Goal: Information Seeking & Learning: Compare options

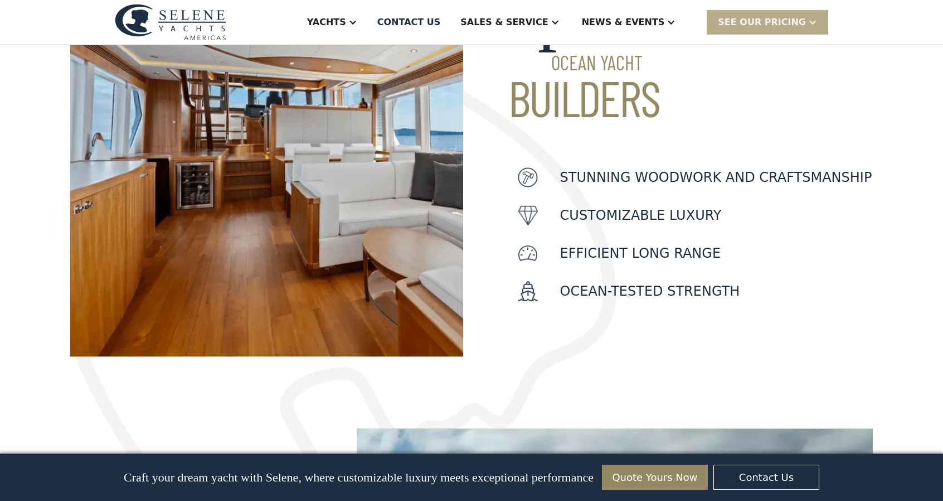
scroll to position [446, 0]
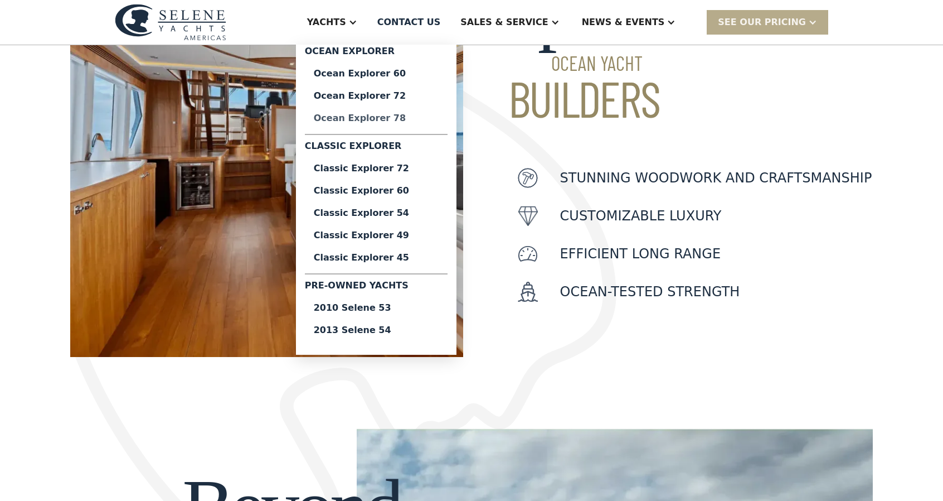
click at [415, 120] on div "Ocean Explorer 78" at bounding box center [376, 118] width 125 height 9
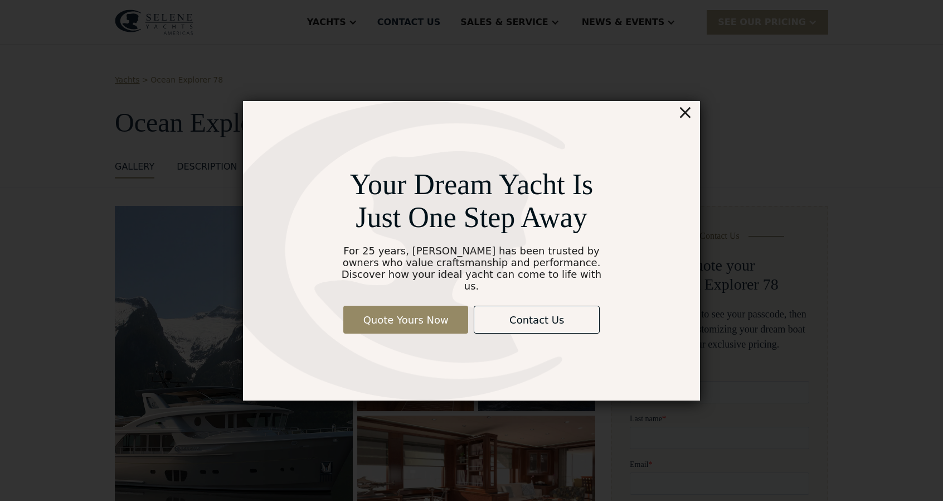
click at [685, 118] on div "×" at bounding box center [686, 112] width 16 height 22
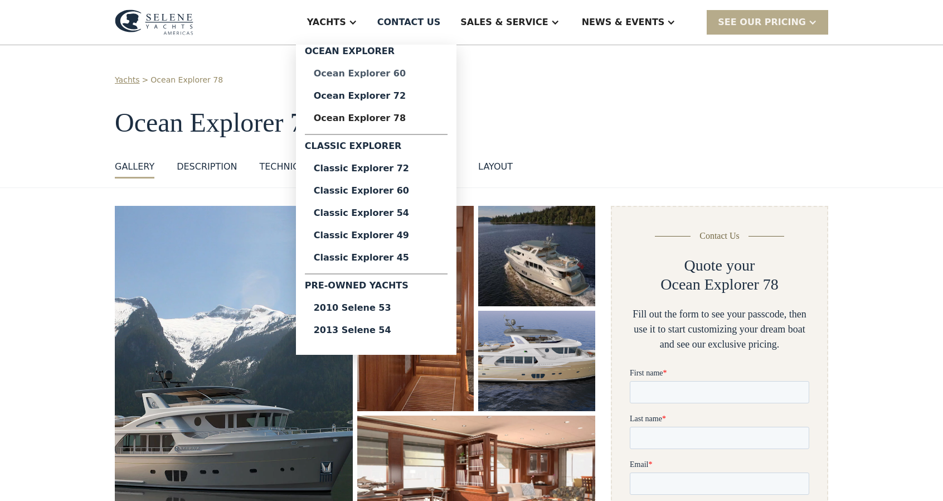
click at [391, 72] on div "Ocean Explorer 60" at bounding box center [376, 73] width 125 height 9
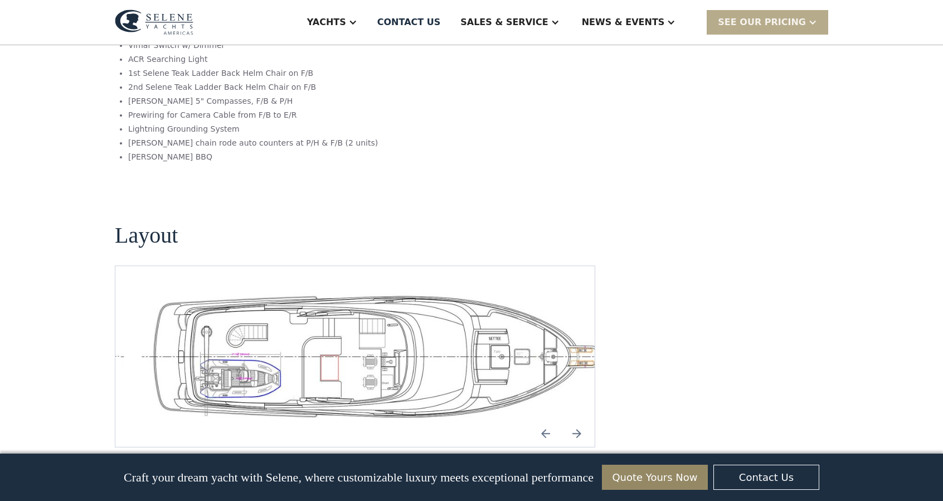
scroll to position [2286, 0]
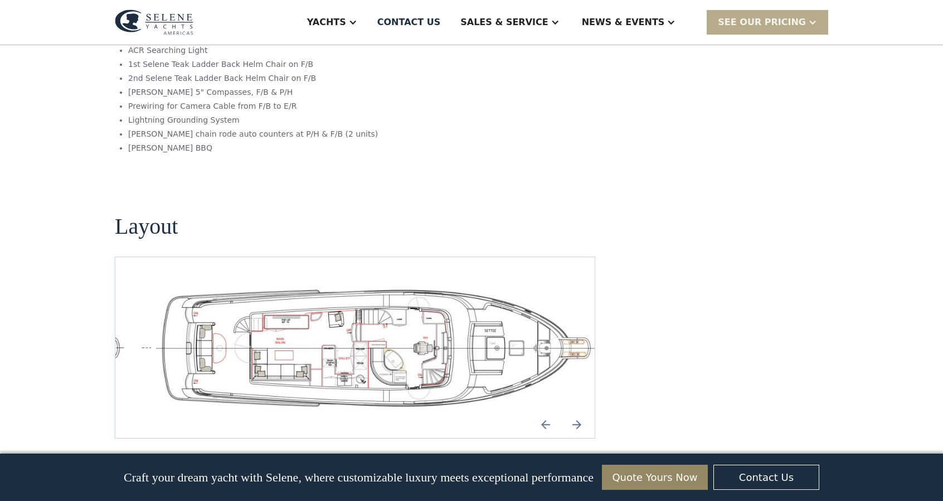
click at [292, 285] on img "open lightbox" at bounding box center [373, 347] width 462 height 127
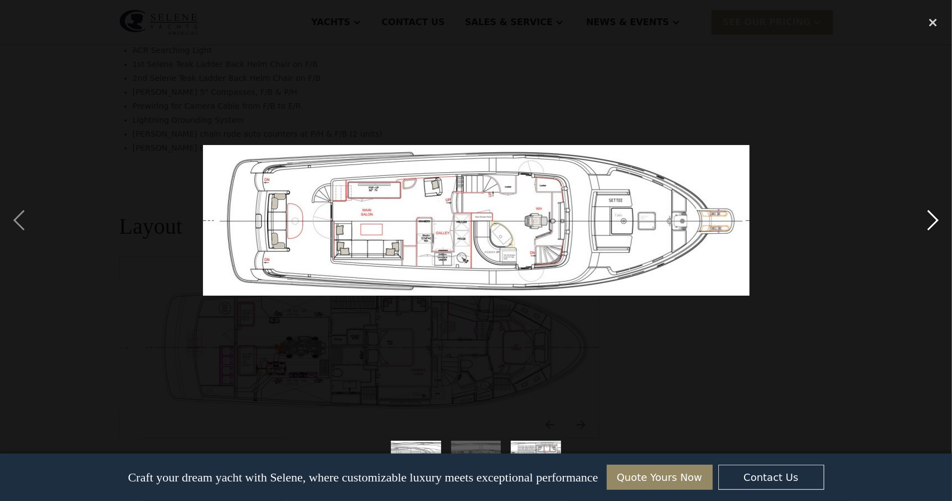
click at [933, 217] on div "next image" at bounding box center [933, 220] width 38 height 420
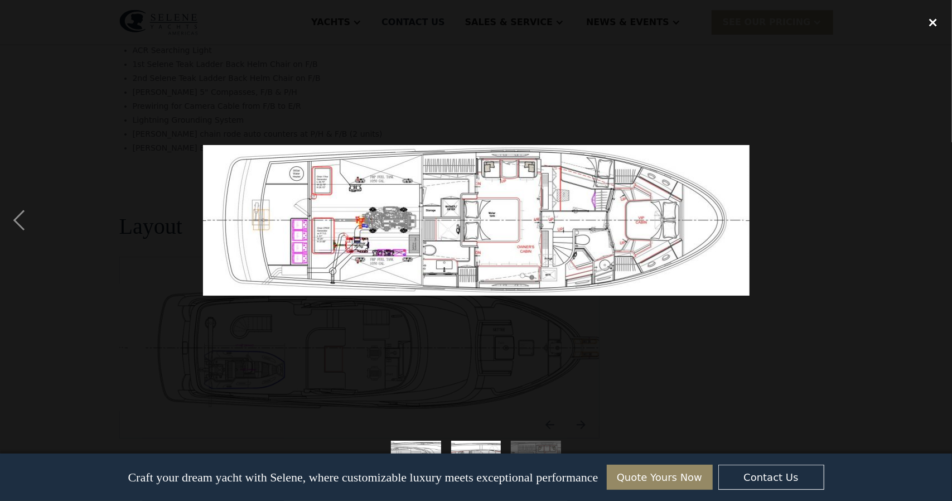
click at [932, 21] on div "close lightbox" at bounding box center [933, 22] width 38 height 25
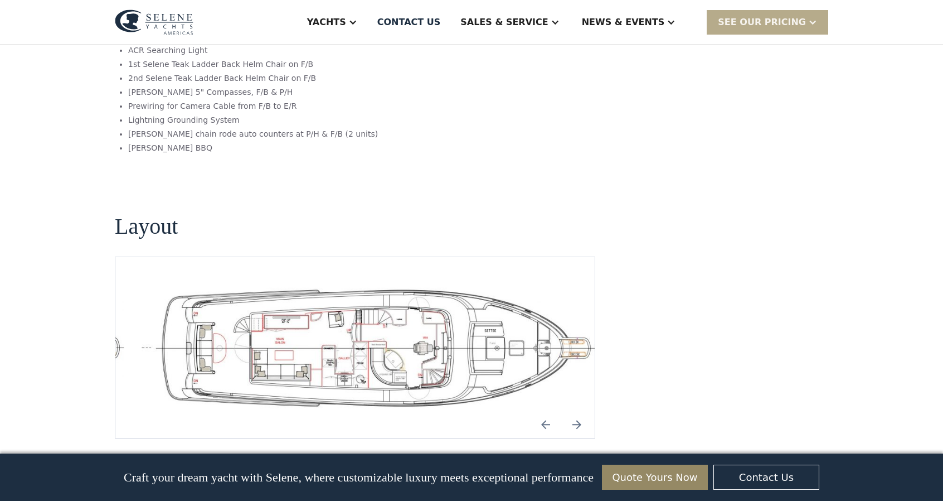
click at [404, 306] on img "open lightbox" at bounding box center [373, 347] width 462 height 127
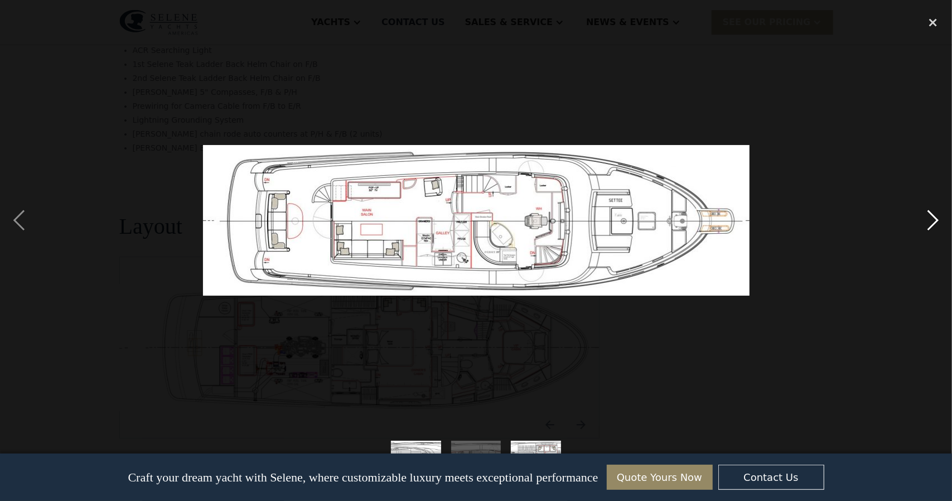
drag, startPoint x: 930, startPoint y: 225, endPoint x: 921, endPoint y: 230, distance: 11.0
click at [930, 226] on div "next image" at bounding box center [933, 220] width 38 height 420
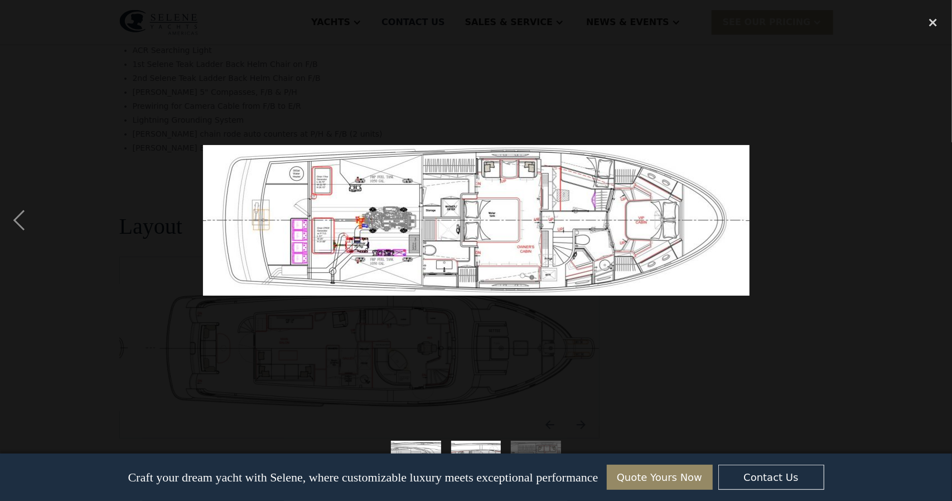
click at [567, 217] on img at bounding box center [476, 220] width 546 height 151
click at [15, 223] on div "previous image" at bounding box center [19, 220] width 38 height 420
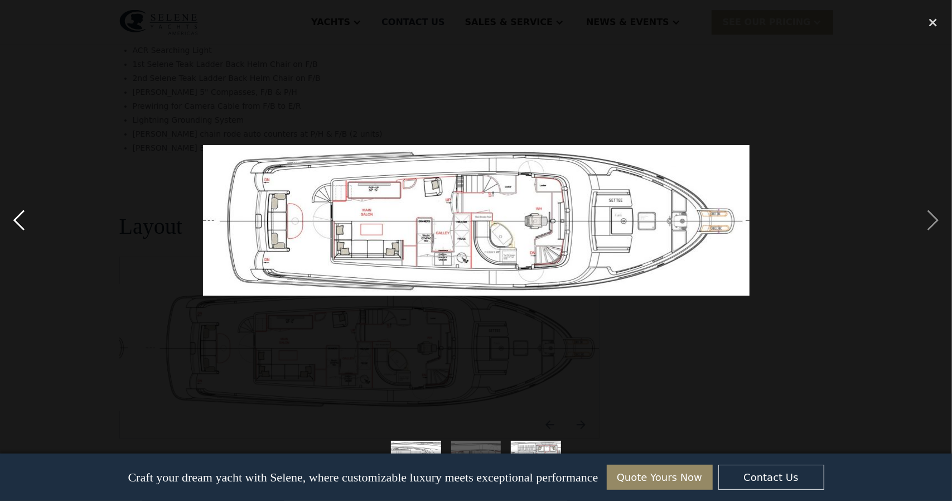
click at [16, 224] on div "previous image" at bounding box center [19, 220] width 38 height 420
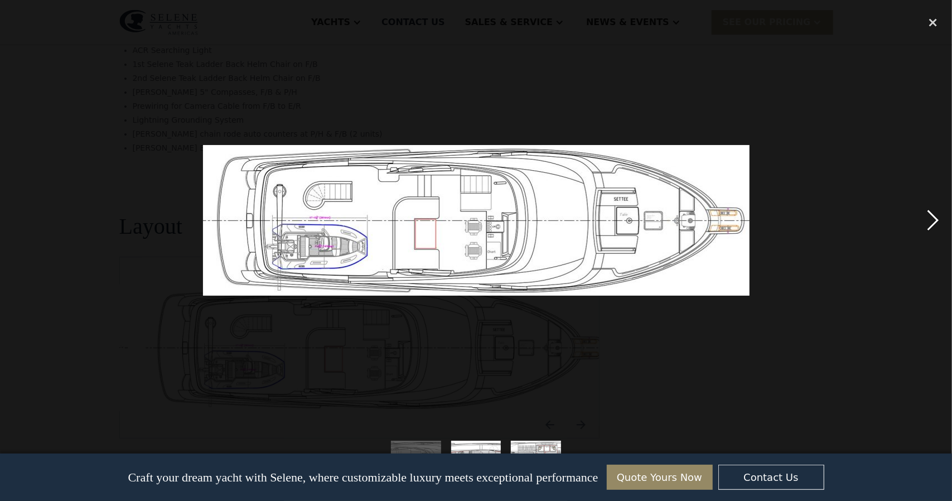
click at [934, 217] on div "next image" at bounding box center [933, 220] width 38 height 420
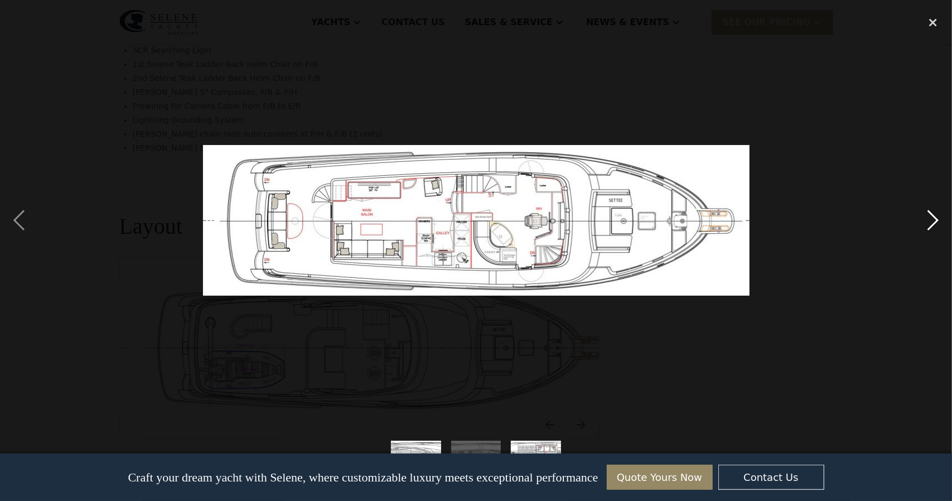
click at [930, 220] on div "next image" at bounding box center [933, 220] width 38 height 420
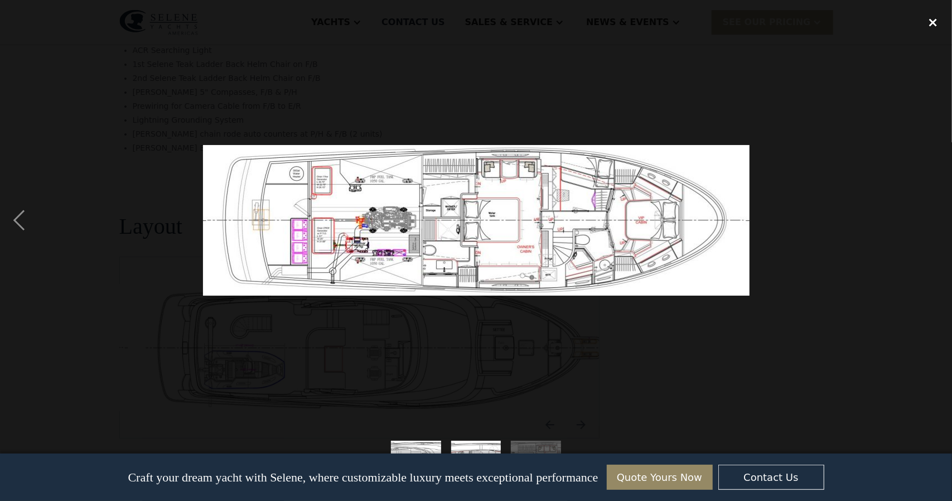
drag, startPoint x: 935, startPoint y: 23, endPoint x: 936, endPoint y: 30, distance: 7.3
click at [936, 23] on div "close lightbox" at bounding box center [933, 22] width 38 height 25
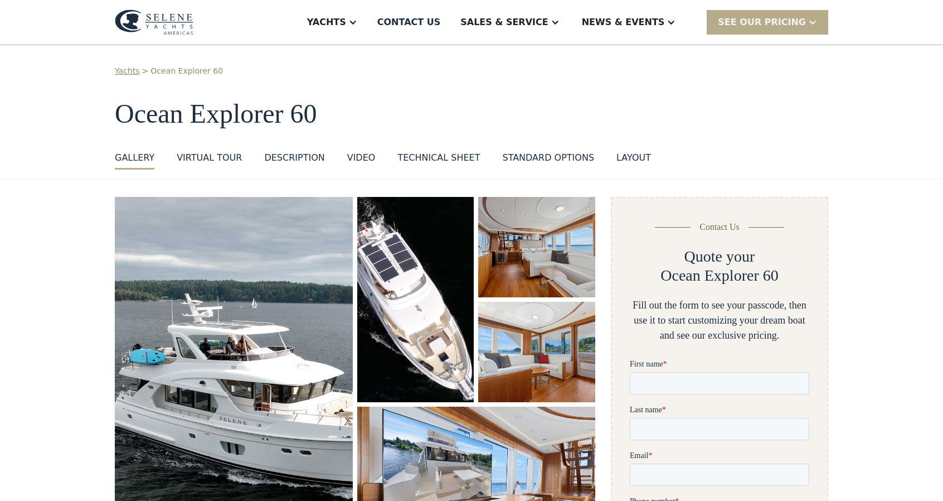
scroll to position [0, 0]
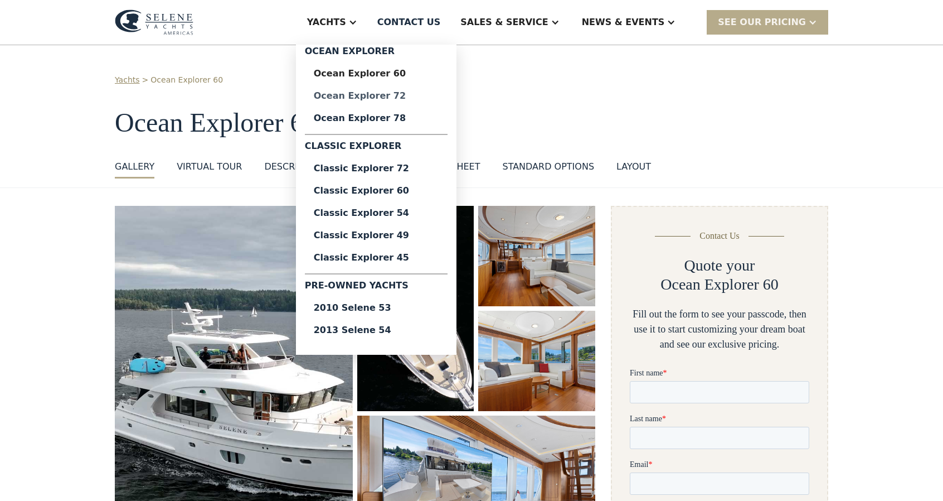
click at [398, 96] on div "Ocean Explorer 72" at bounding box center [376, 95] width 125 height 9
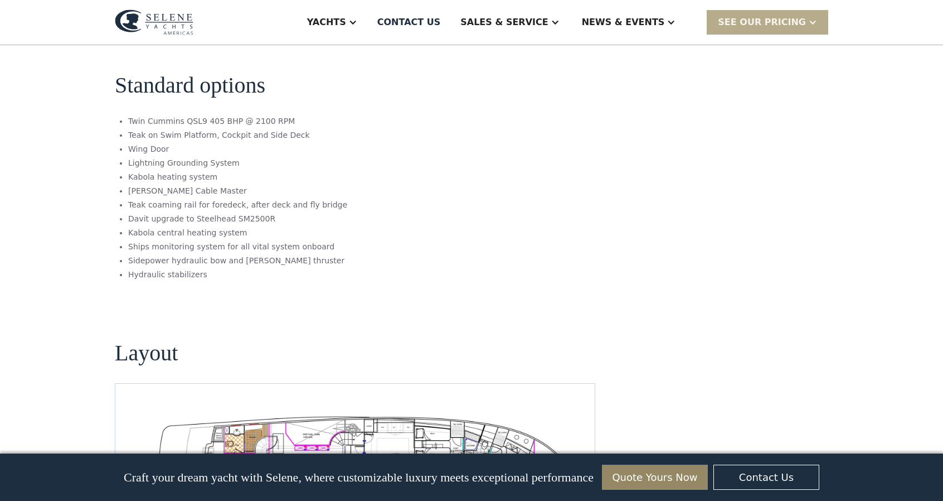
scroll to position [1840, 0]
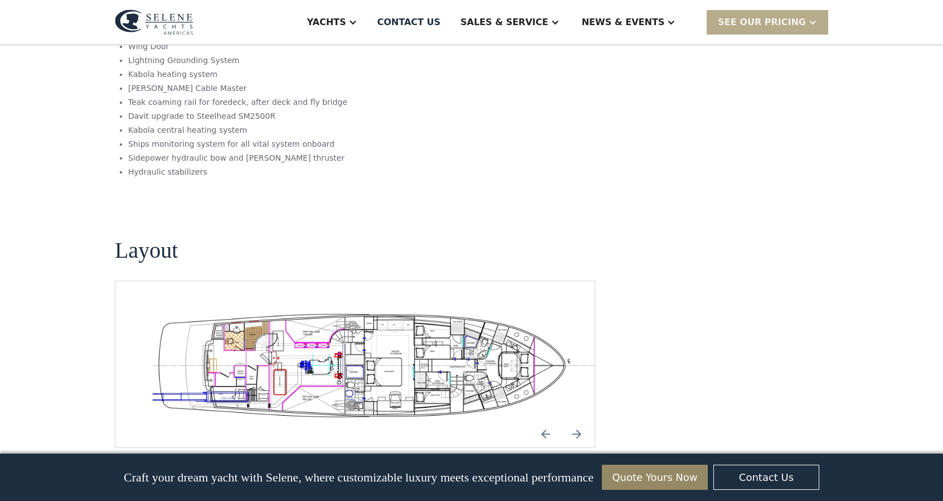
click at [396, 308] on img "open lightbox" at bounding box center [373, 364] width 462 height 113
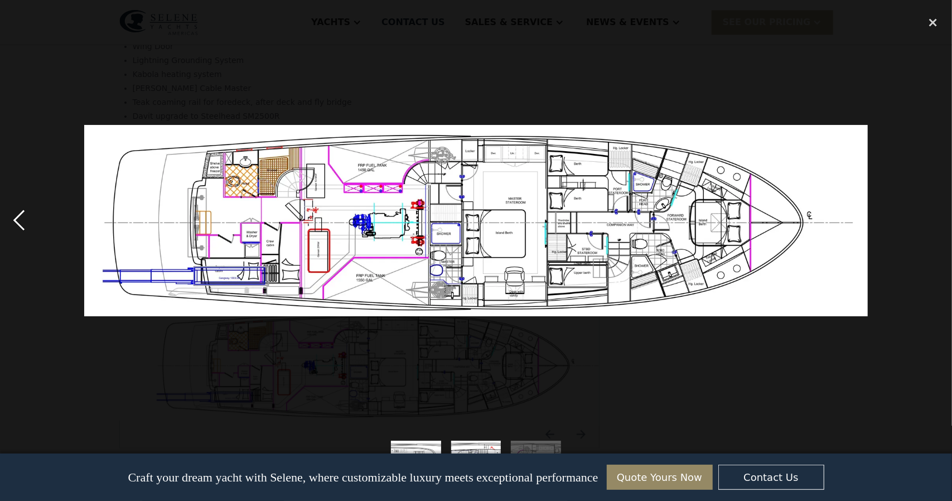
click at [19, 213] on div "previous image" at bounding box center [19, 220] width 38 height 420
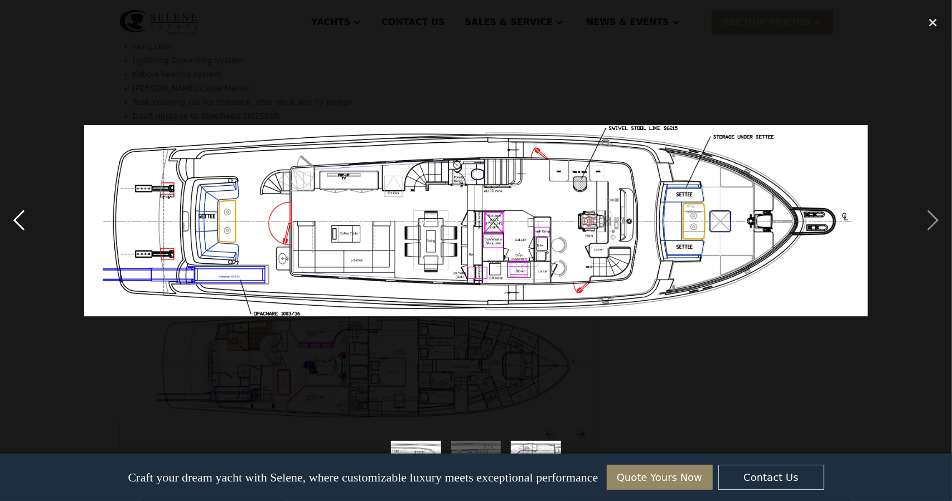
click at [21, 221] on div "previous image" at bounding box center [19, 220] width 38 height 420
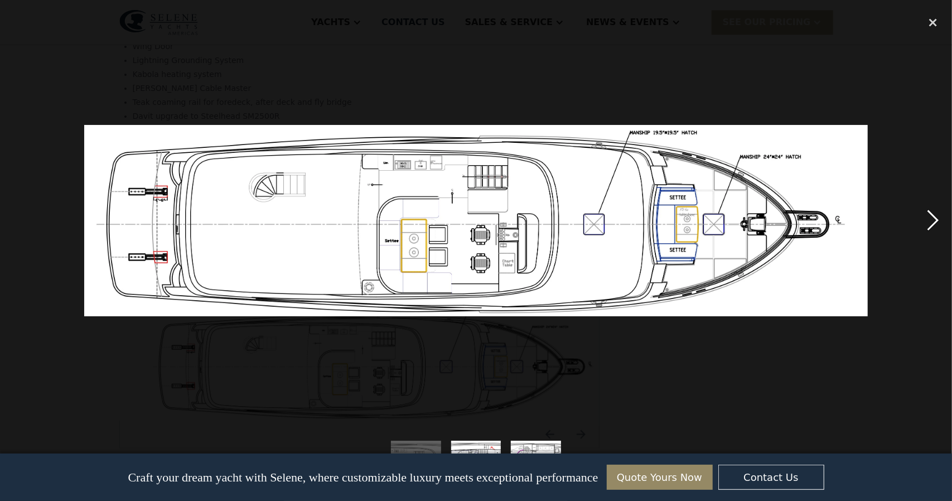
click at [935, 218] on div "next image" at bounding box center [933, 220] width 38 height 420
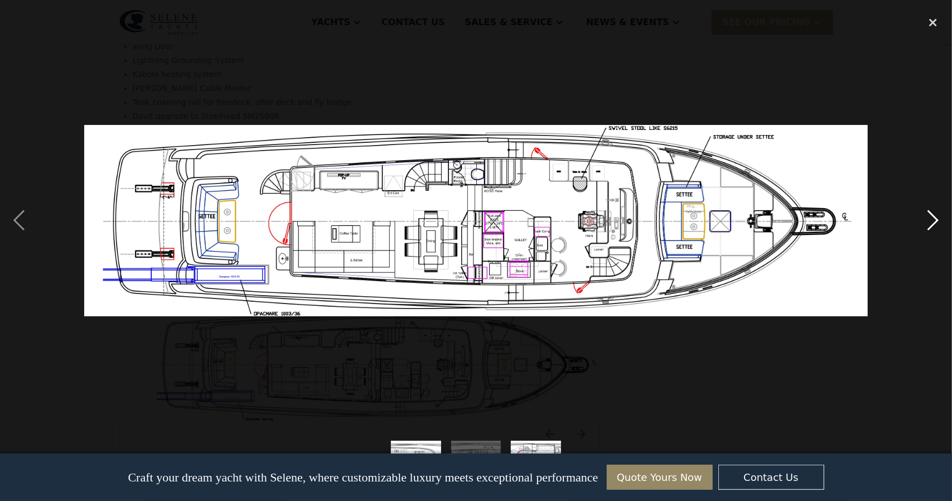
click at [927, 220] on div "next image" at bounding box center [933, 220] width 38 height 420
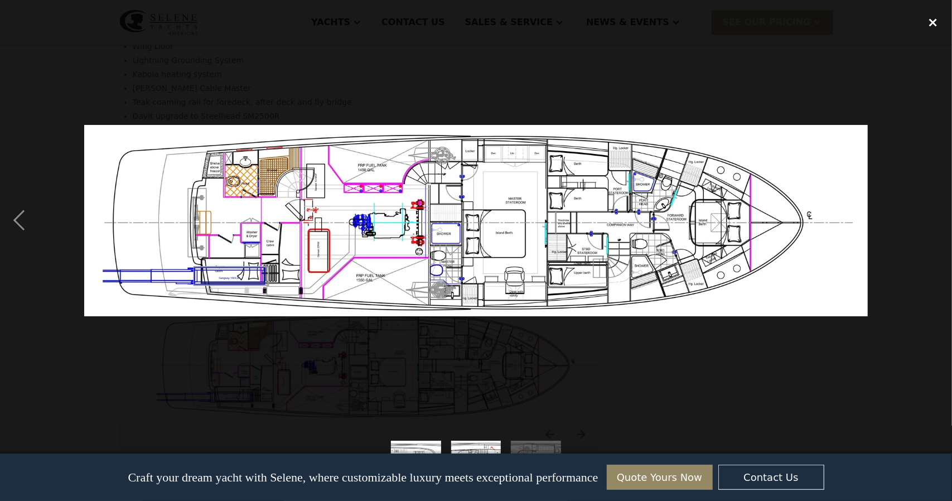
click at [933, 25] on div "close lightbox" at bounding box center [933, 22] width 38 height 25
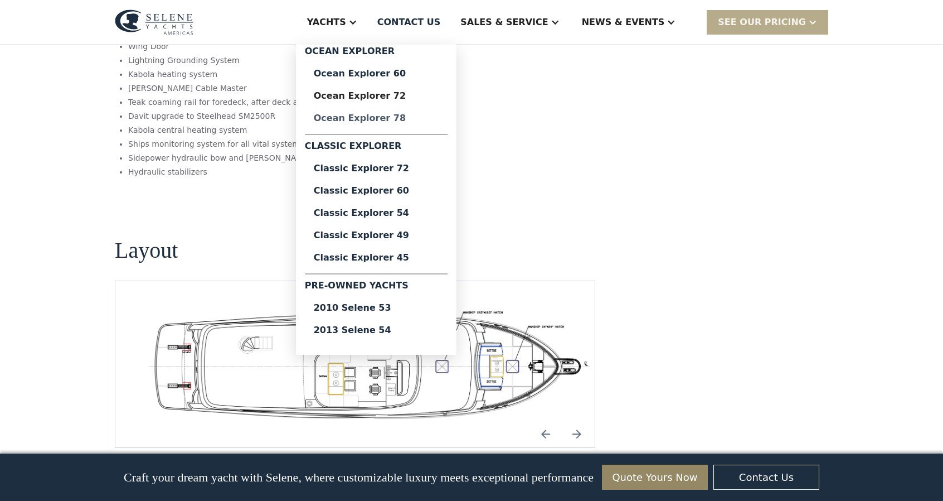
click at [397, 121] on div "Ocean Explorer 78" at bounding box center [376, 118] width 125 height 9
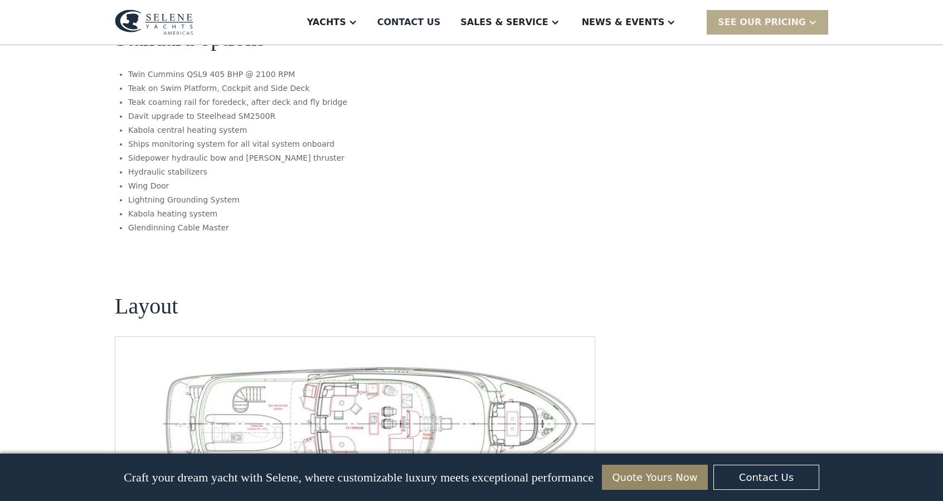
scroll to position [1561, 0]
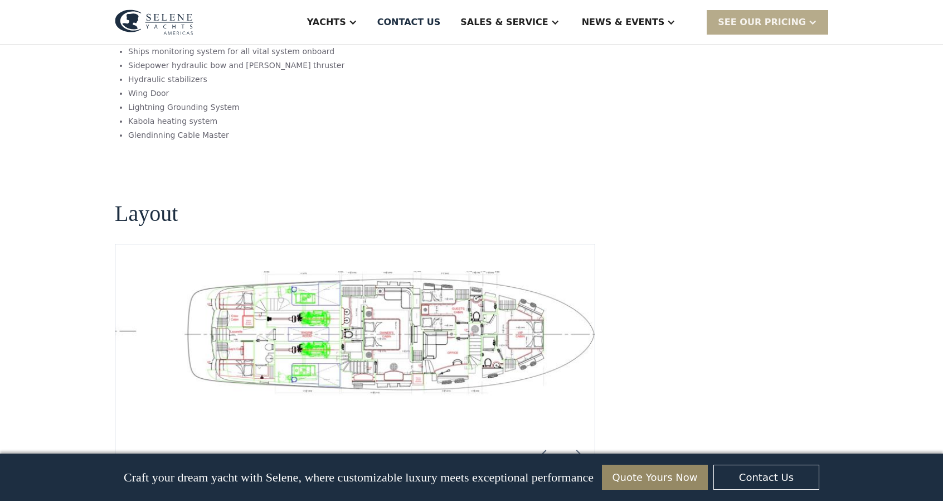
click at [304, 295] on img "open lightbox" at bounding box center [390, 335] width 462 height 128
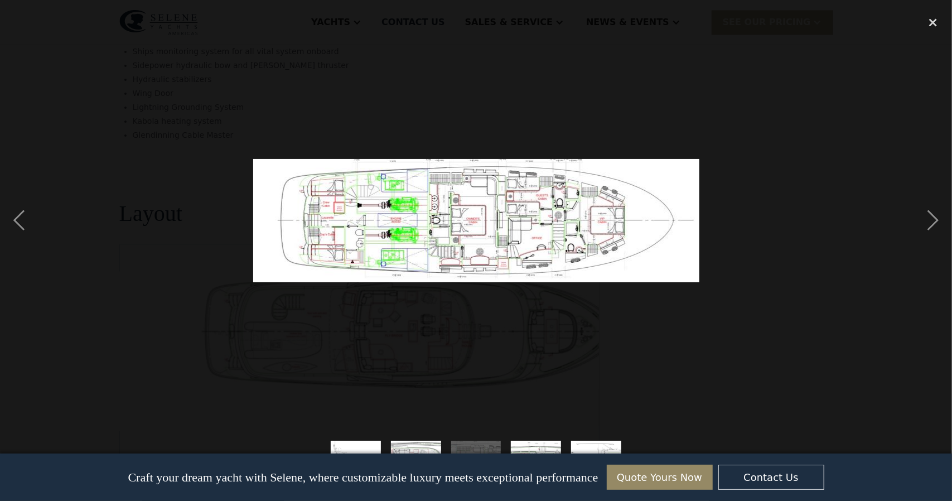
click at [430, 225] on img at bounding box center [476, 220] width 446 height 123
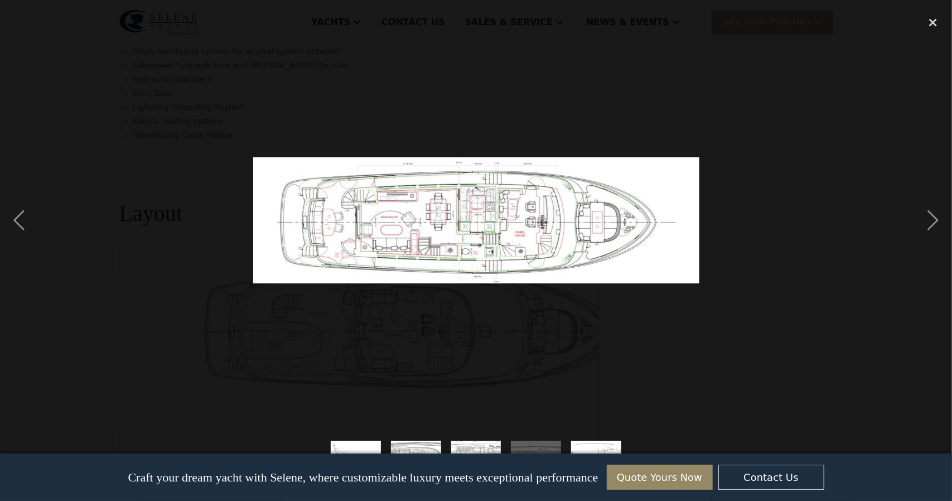
click at [430, 228] on img at bounding box center [476, 220] width 446 height 126
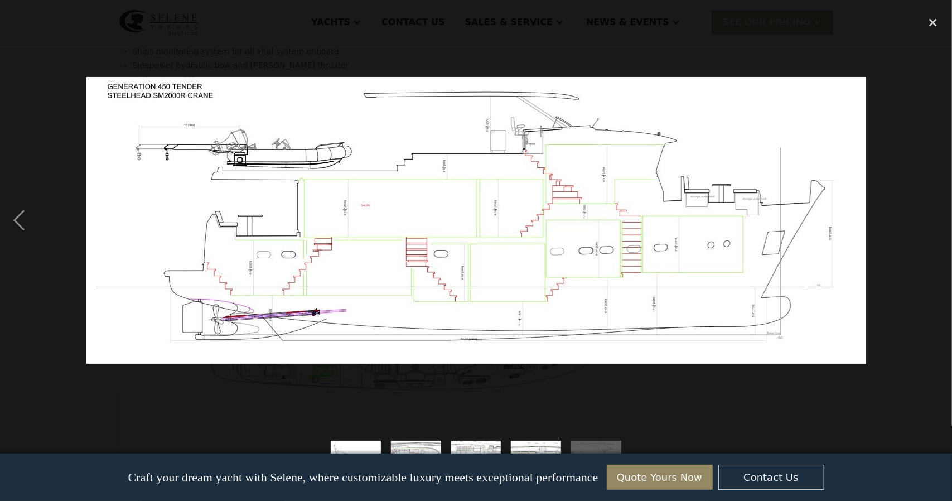
click at [563, 255] on img at bounding box center [476, 220] width 780 height 287
click at [21, 224] on div "previous image" at bounding box center [19, 220] width 38 height 420
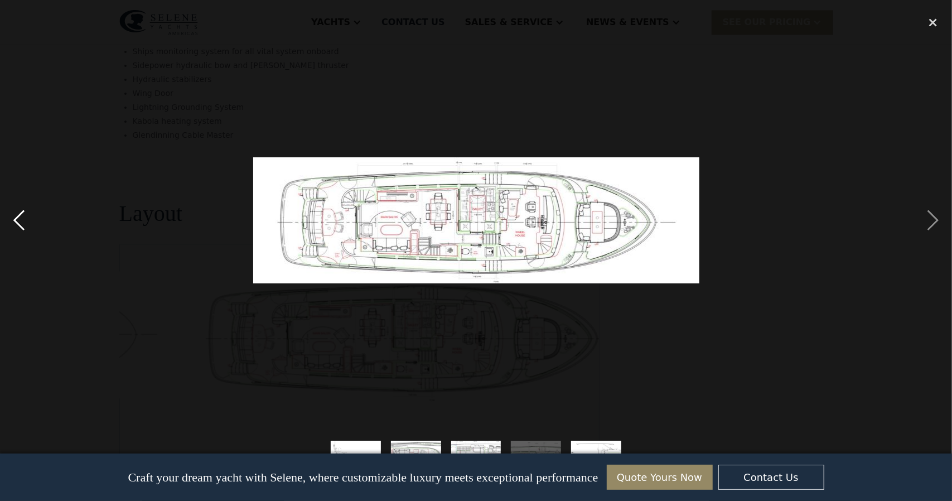
click at [21, 224] on div "previous image" at bounding box center [19, 220] width 38 height 420
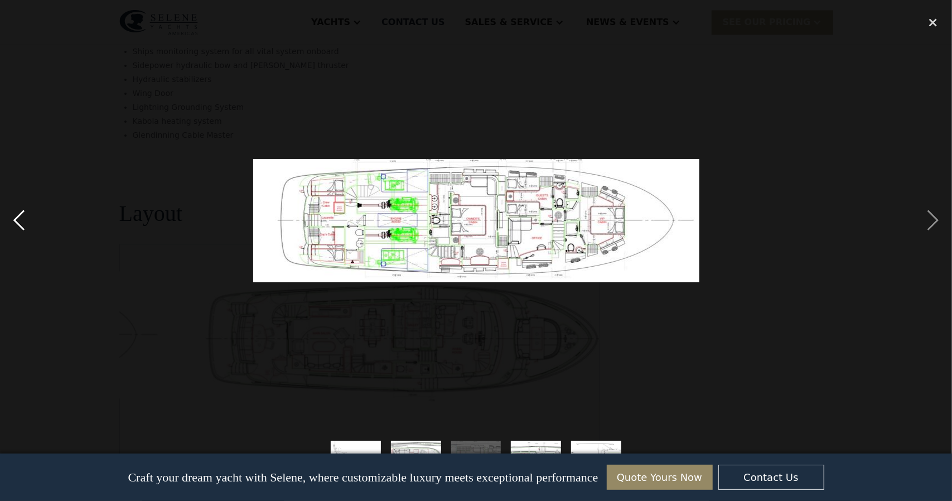
click at [21, 224] on div "previous image" at bounding box center [19, 220] width 38 height 420
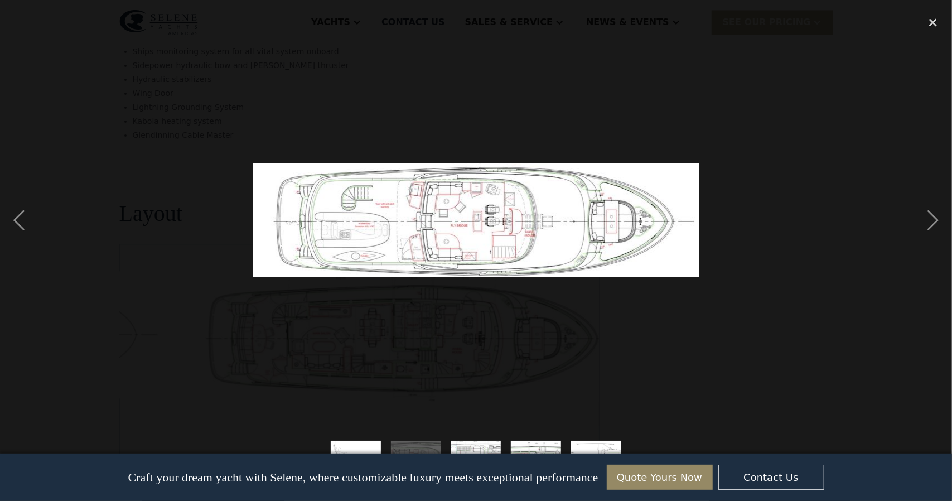
click at [76, 201] on div at bounding box center [476, 220] width 952 height 420
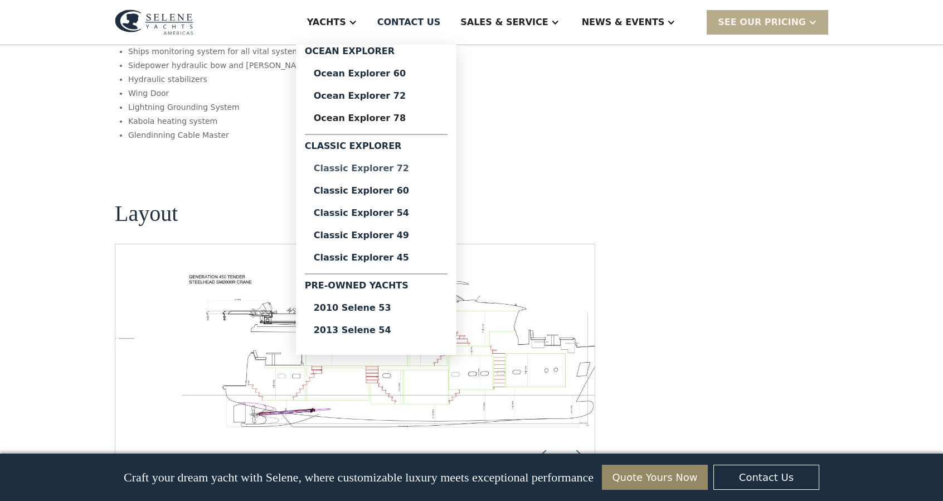
click at [410, 168] on div "Classic Explorer 72" at bounding box center [376, 168] width 125 height 9
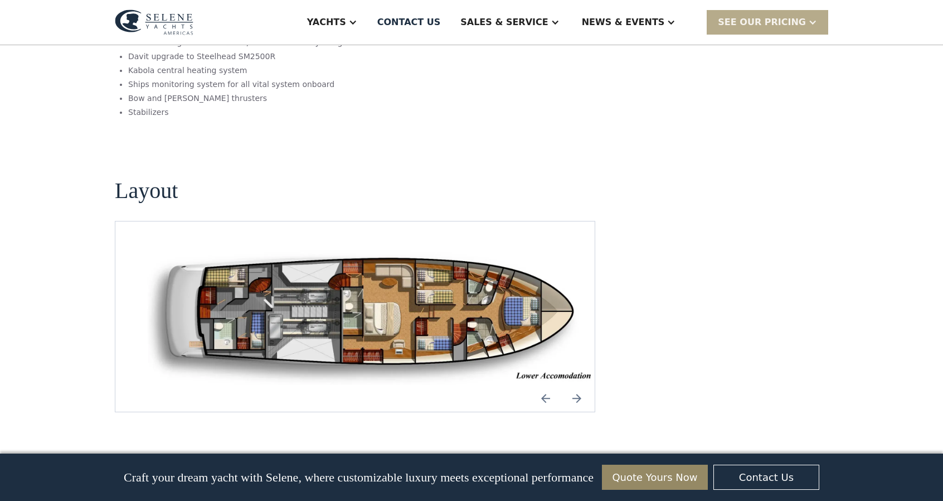
scroll to position [1394, 0]
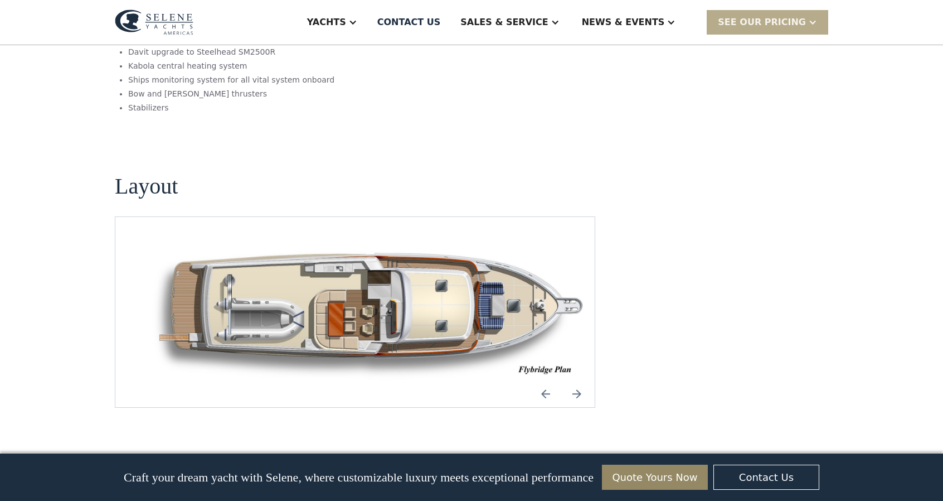
click at [574, 380] on img "Next slide" at bounding box center [577, 393] width 27 height 27
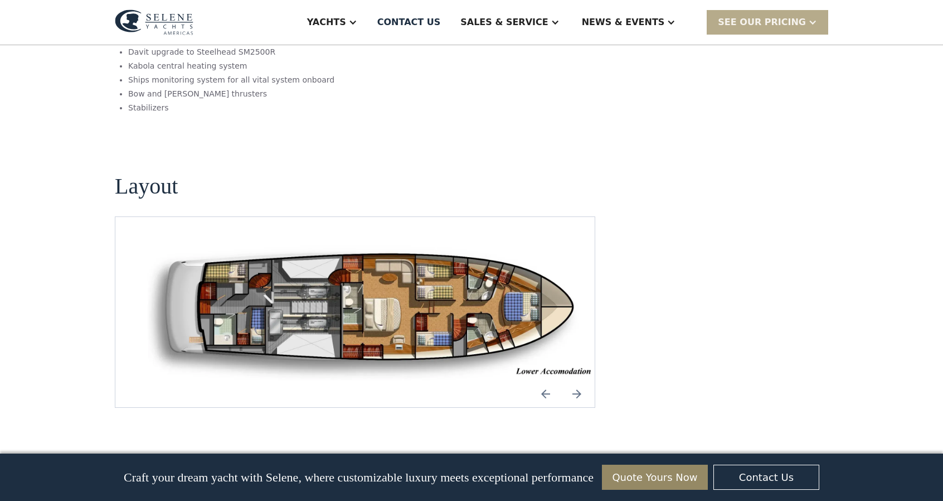
click at [578, 380] on img "Next slide" at bounding box center [577, 393] width 27 height 27
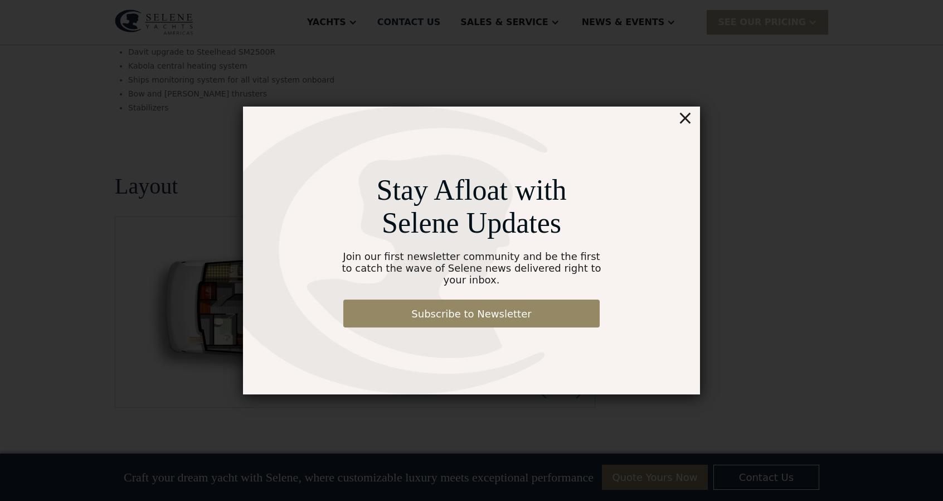
click at [687, 124] on div "×" at bounding box center [686, 118] width 16 height 22
